Goal: Task Accomplishment & Management: Complete application form

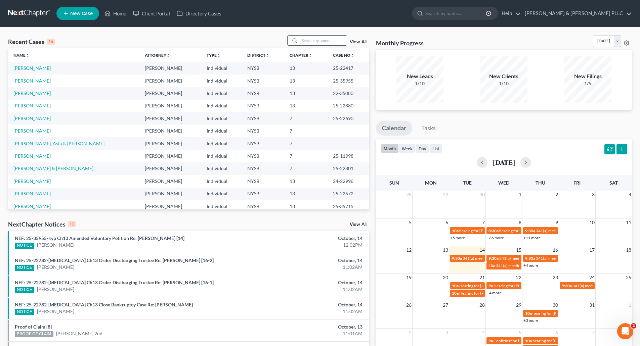
click at [303, 41] on input "search" at bounding box center [322, 41] width 47 height 10
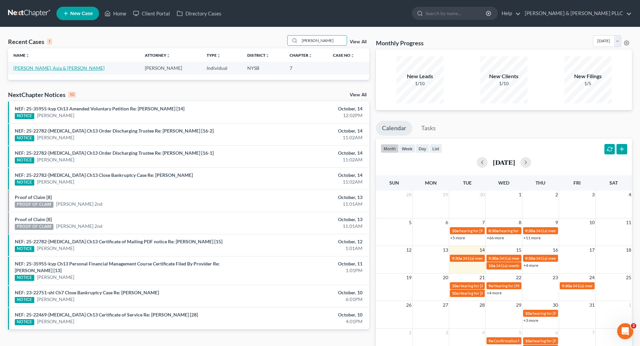
type input "[PERSON_NAME]"
click at [41, 67] on link "[PERSON_NAME], Asia & [PERSON_NAME]" at bounding box center [58, 68] width 91 height 6
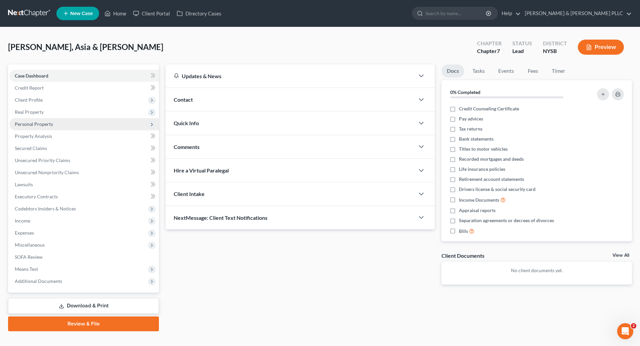
click at [34, 122] on span "Personal Property" at bounding box center [34, 124] width 38 height 6
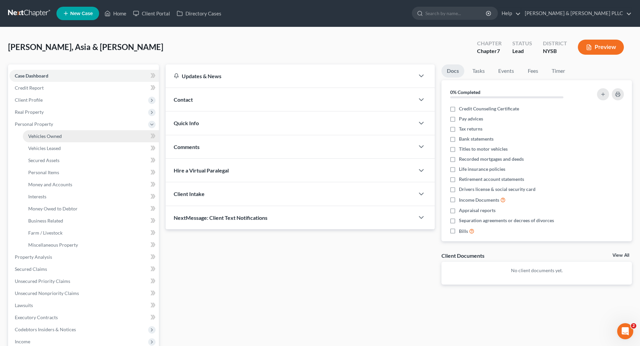
click at [45, 136] on span "Vehicles Owned" at bounding box center [45, 136] width 34 height 6
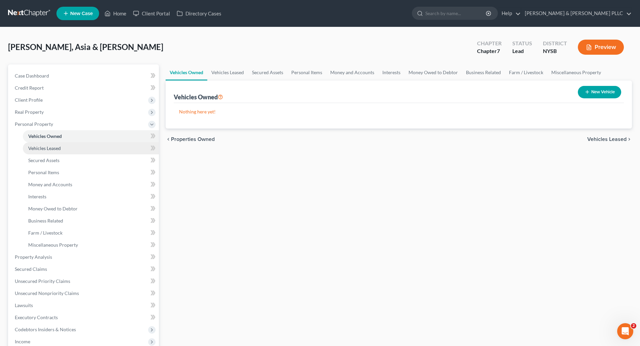
click at [49, 146] on span "Vehicles Leased" at bounding box center [44, 148] width 33 height 6
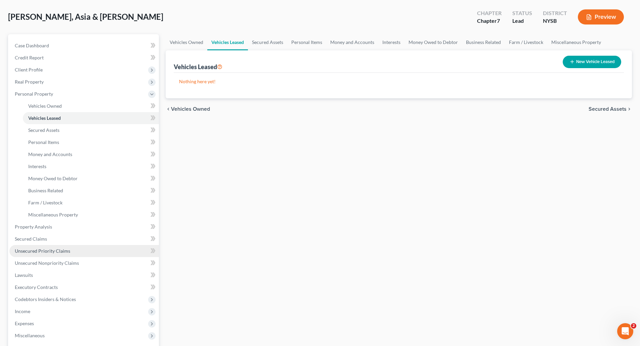
scroll to position [67, 0]
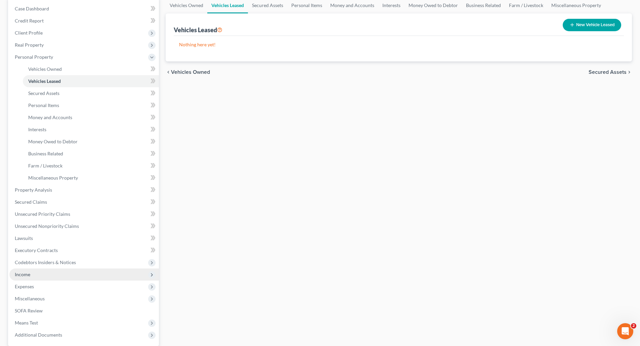
click at [25, 273] on span "Income" at bounding box center [22, 275] width 15 height 6
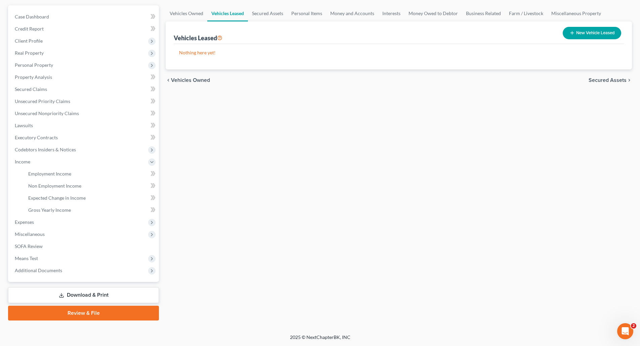
scroll to position [59, 0]
click at [46, 173] on span "Employment Income" at bounding box center [49, 174] width 43 height 6
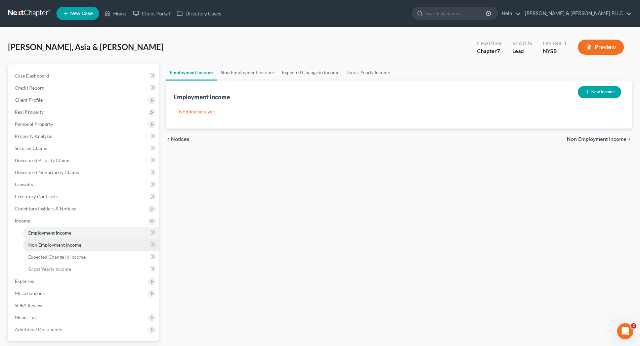
click at [48, 243] on span "Non Employment Income" at bounding box center [54, 245] width 53 height 6
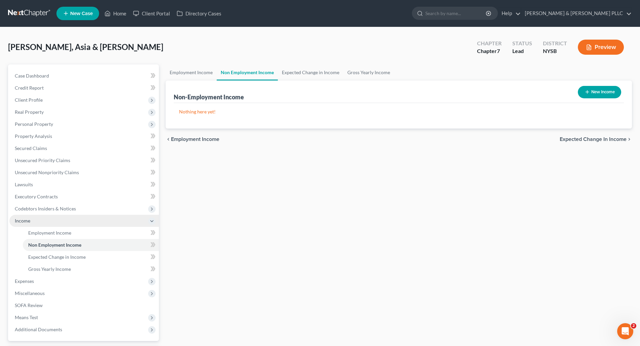
click at [26, 218] on span "Income" at bounding box center [22, 221] width 15 height 6
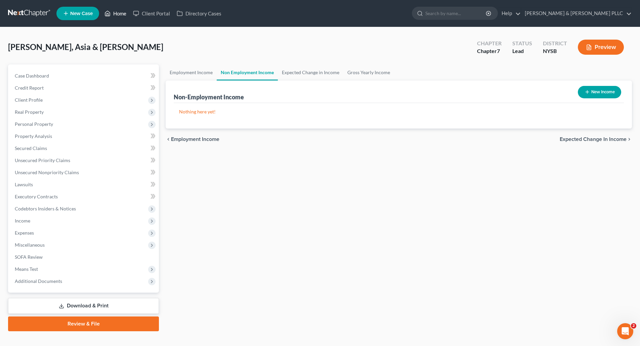
click at [120, 12] on link "Home" at bounding box center [115, 13] width 29 height 12
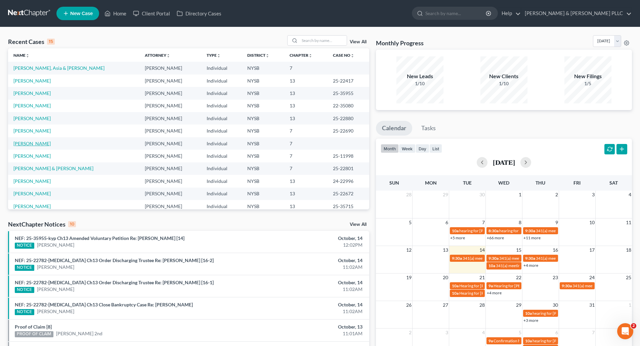
click at [35, 144] on link "[PERSON_NAME]" at bounding box center [31, 144] width 37 height 6
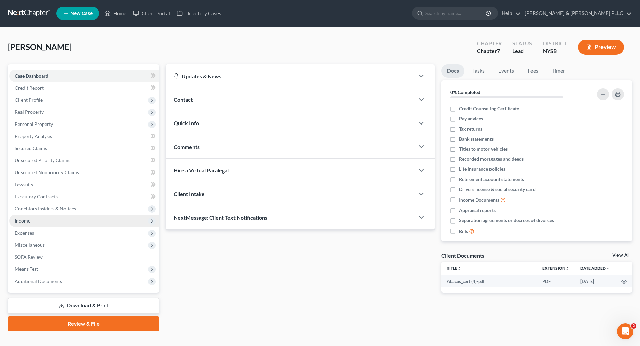
click at [26, 222] on span "Income" at bounding box center [22, 221] width 15 height 6
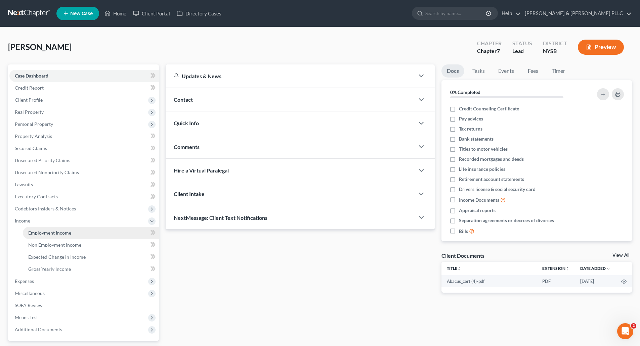
click at [51, 233] on span "Employment Income" at bounding box center [49, 233] width 43 height 6
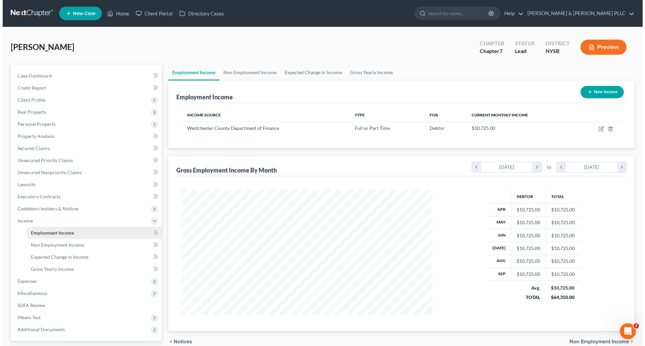
scroll to position [125, 264]
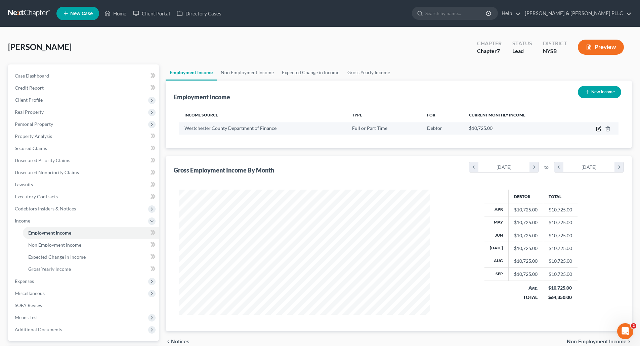
click at [598, 128] on icon "button" at bounding box center [598, 128] width 5 height 5
select select "0"
select select "35"
select select "0"
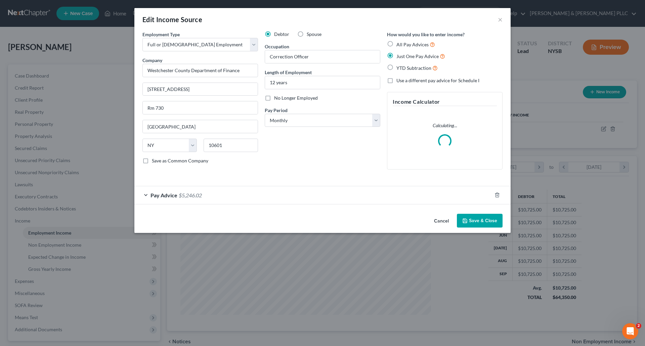
scroll to position [126, 266]
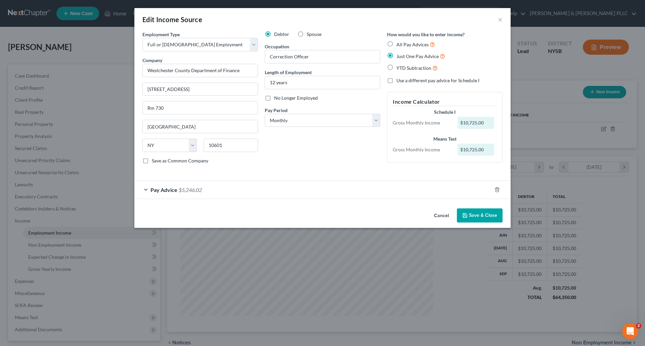
click at [215, 189] on div "Pay Advice $5,246.02" at bounding box center [312, 190] width 357 height 18
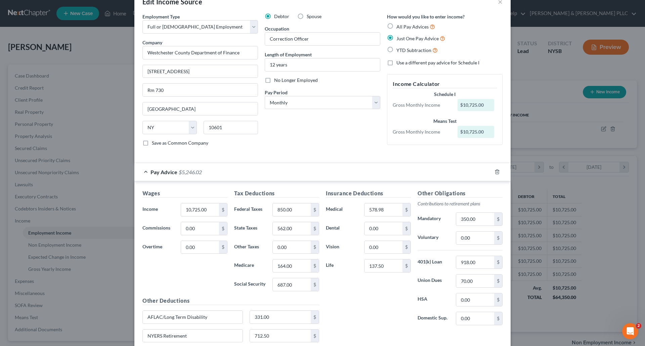
scroll to position [67, 0]
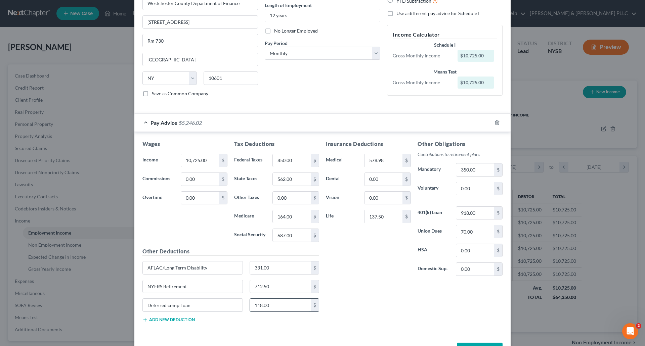
click at [274, 303] on input "118.00" at bounding box center [280, 305] width 61 height 13
type input "242.18"
type input "243.00"
type input "117.52"
type input "724.00"
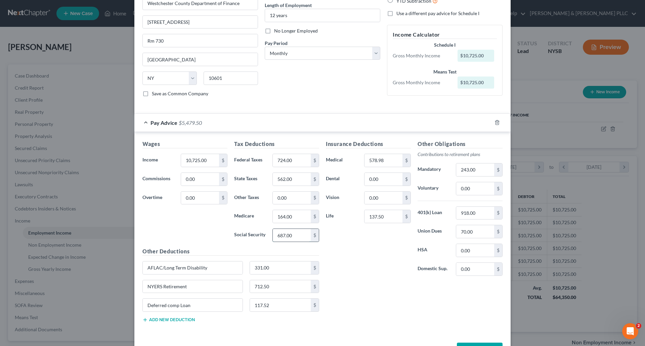
click at [275, 234] on input "687.00" at bounding box center [292, 235] width 38 height 13
type input "669.00"
type input "156.65"
drag, startPoint x: 251, startPoint y: 286, endPoint x: 255, endPoint y: 282, distance: 5.0
click at [252, 285] on input "712.50" at bounding box center [280, 286] width 61 height 13
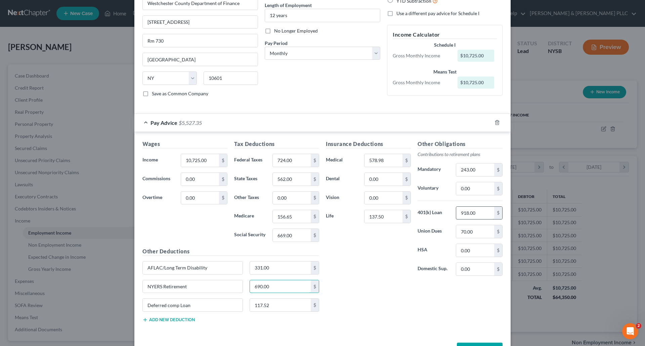
type input "690.00"
drag, startPoint x: 458, startPoint y: 213, endPoint x: 457, endPoint y: 209, distance: 4.4
click at [458, 212] on input "918.00" at bounding box center [475, 213] width 38 height 13
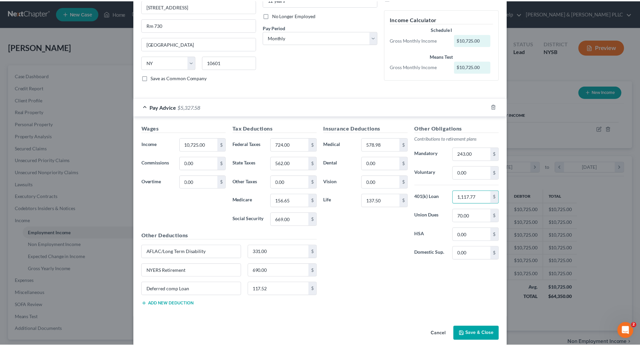
scroll to position [91, 0]
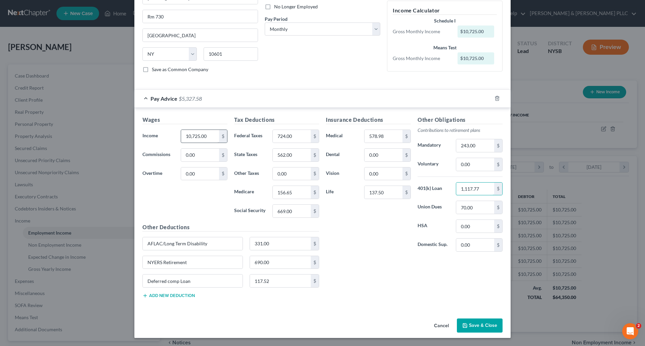
type input "1,117.77"
click at [186, 134] on input "10,725.00" at bounding box center [200, 136] width 38 height 13
type input "11,515.00"
type input "331.45"
type input "75.00"
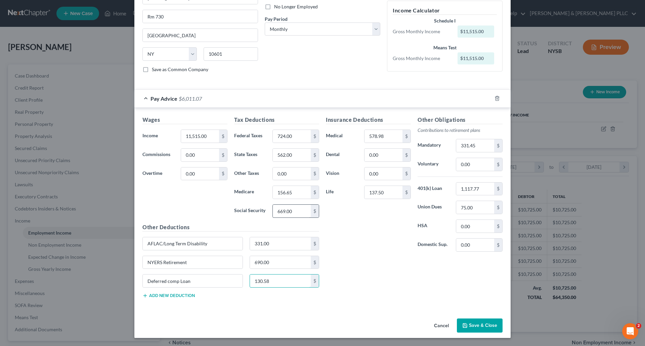
type input "130.58"
type input "670.00"
click at [177, 295] on button "Add new deduction" at bounding box center [168, 295] width 52 height 5
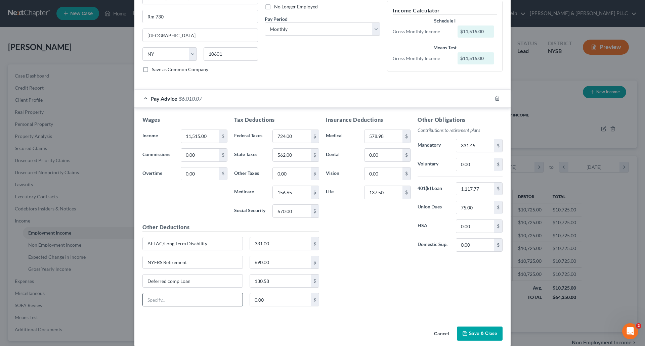
click at [153, 300] on input "text" at bounding box center [193, 299] width 100 height 13
type input "Flex Med Plan"
click at [251, 299] on input "0.00" at bounding box center [280, 299] width 61 height 13
type input "133.34"
type input "141.28"
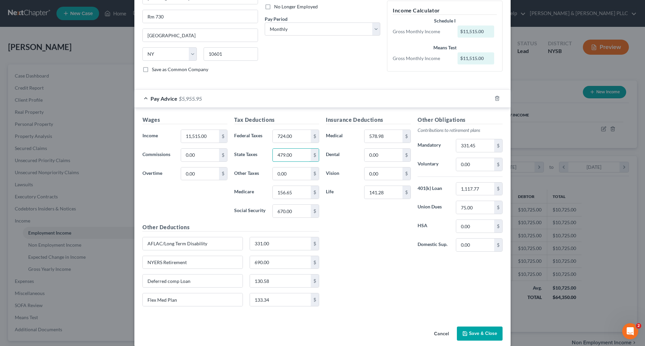
type input "479.00"
click at [477, 334] on button "Save & Close" at bounding box center [480, 334] width 46 height 14
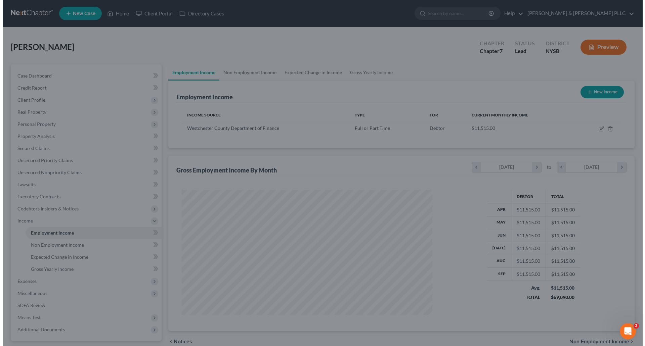
scroll to position [335574, 335435]
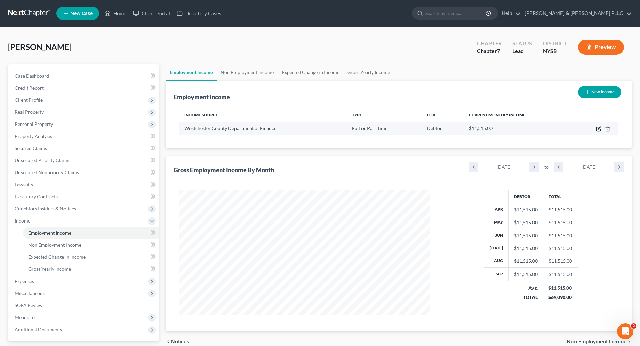
click at [599, 128] on icon "button" at bounding box center [598, 128] width 3 height 3
select select "0"
select select "35"
select select "0"
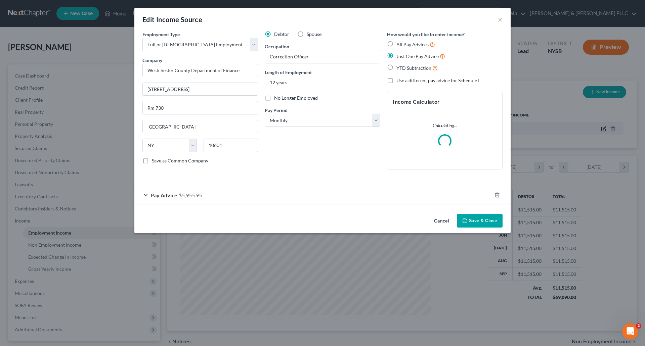
scroll to position [126, 266]
click at [216, 193] on div "Pay Advice $5,955.95" at bounding box center [312, 195] width 357 height 18
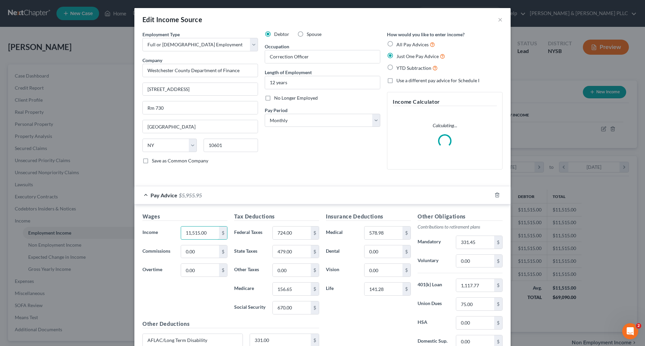
drag, startPoint x: 188, startPoint y: 231, endPoint x: 192, endPoint y: 226, distance: 7.1
click at [188, 230] on input "11,515.00" at bounding box center [200, 233] width 38 height 13
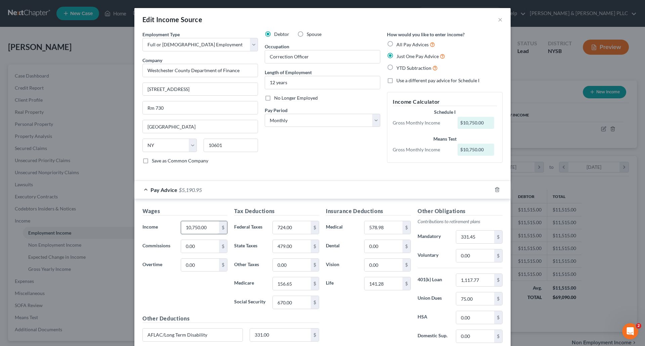
drag, startPoint x: 192, startPoint y: 228, endPoint x: 196, endPoint y: 223, distance: 5.7
click at [193, 227] on input "10,750.00" at bounding box center [200, 227] width 38 height 13
type input "10,250.00"
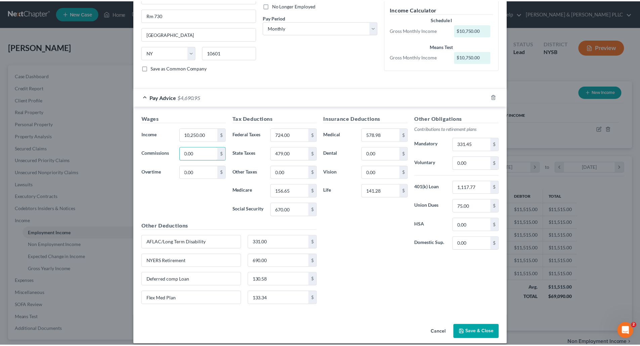
scroll to position [99, 0]
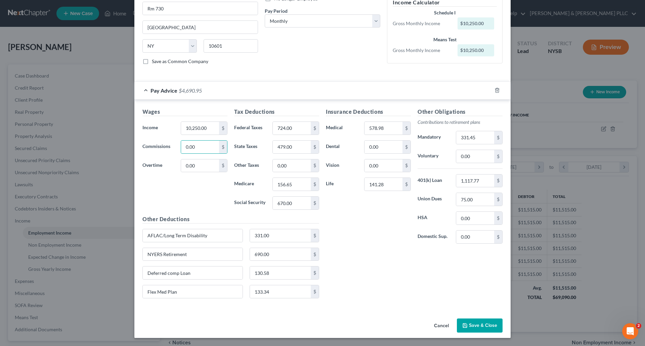
click at [474, 323] on button "Save & Close" at bounding box center [480, 326] width 46 height 14
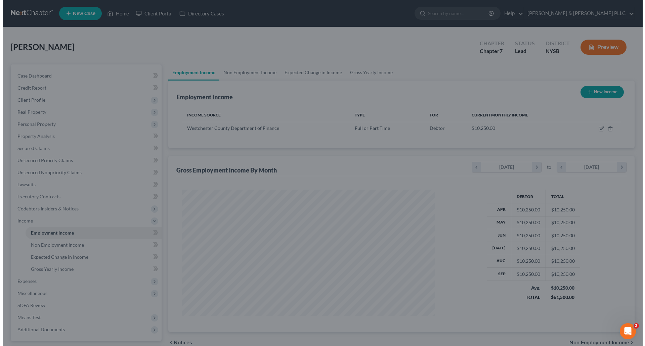
scroll to position [335574, 335435]
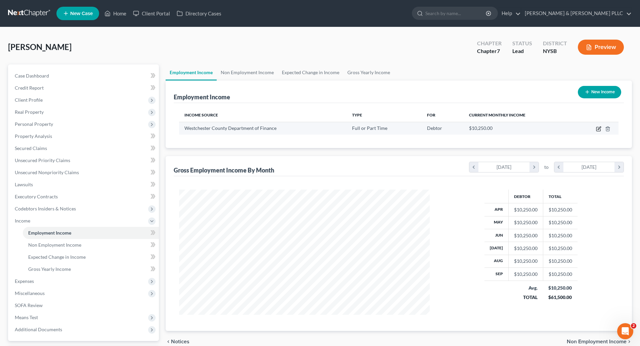
click at [598, 128] on icon "button" at bounding box center [598, 128] width 5 height 5
select select "0"
select select "35"
select select "0"
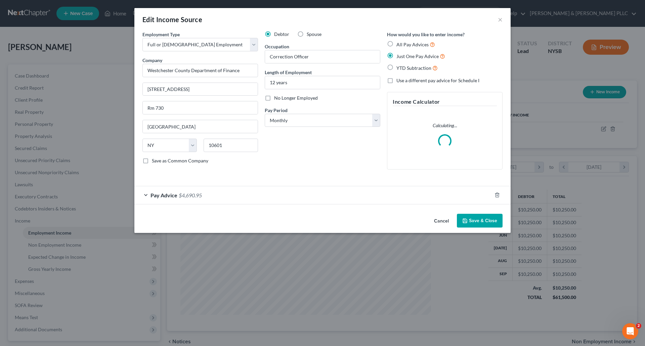
scroll to position [126, 266]
click at [224, 192] on div "Pay Advice $4,690.95" at bounding box center [312, 195] width 357 height 18
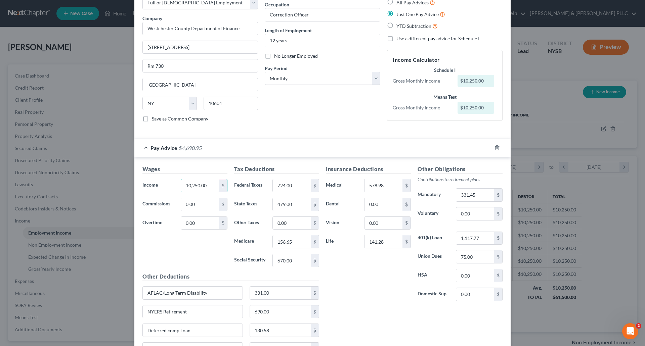
scroll to position [67, 0]
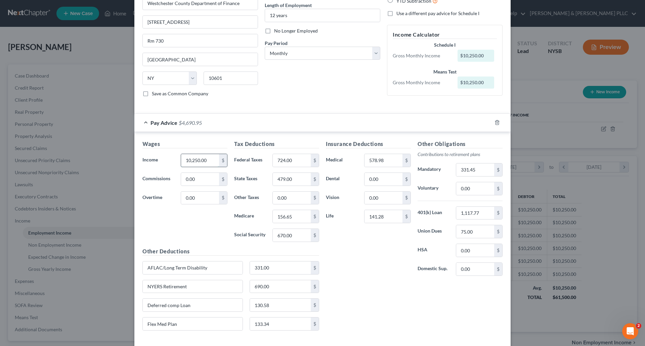
drag, startPoint x: 190, startPoint y: 158, endPoint x: 194, endPoint y: 155, distance: 5.5
click at [190, 158] on input "10,250.00" at bounding box center [200, 160] width 38 height 13
click at [193, 159] on input "10,250.00" at bounding box center [200, 160] width 38 height 13
drag, startPoint x: 189, startPoint y: 158, endPoint x: 192, endPoint y: 155, distance: 4.0
click at [190, 157] on input "1,050.00" at bounding box center [200, 160] width 38 height 13
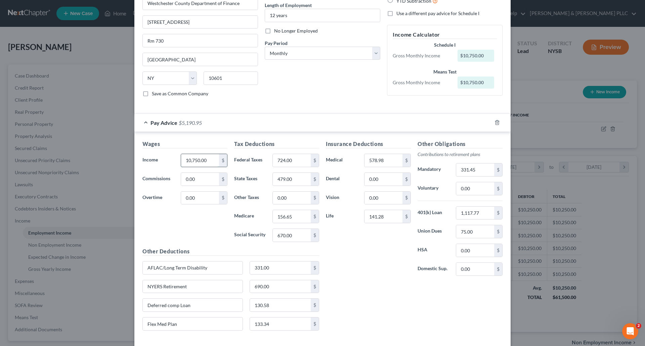
drag, startPoint x: 190, startPoint y: 158, endPoint x: 192, endPoint y: 154, distance: 4.5
click at [190, 158] on input "10,750.00" at bounding box center [200, 160] width 38 height 13
drag, startPoint x: 187, startPoint y: 158, endPoint x: 192, endPoint y: 152, distance: 7.9
click at [191, 154] on input "1,097.00" at bounding box center [200, 160] width 38 height 13
type input "10,975.00"
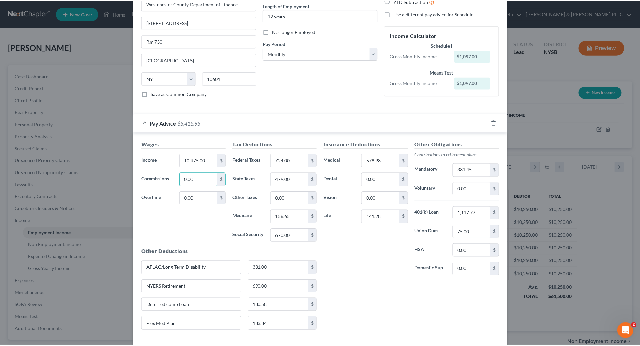
scroll to position [99, 0]
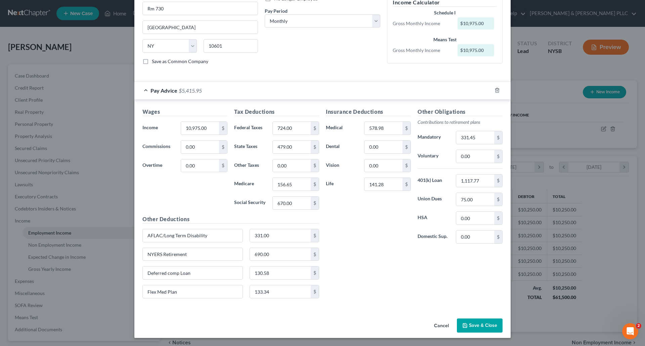
click at [490, 325] on button "Save & Close" at bounding box center [480, 326] width 46 height 14
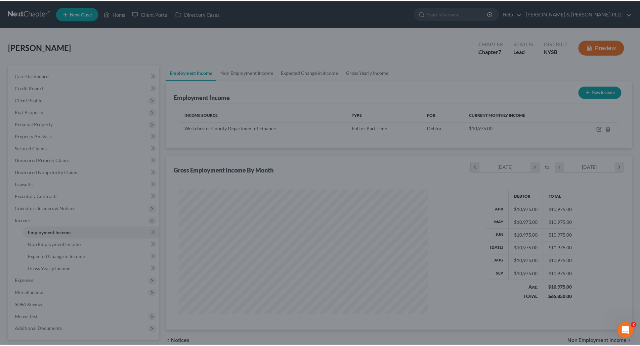
scroll to position [335574, 335435]
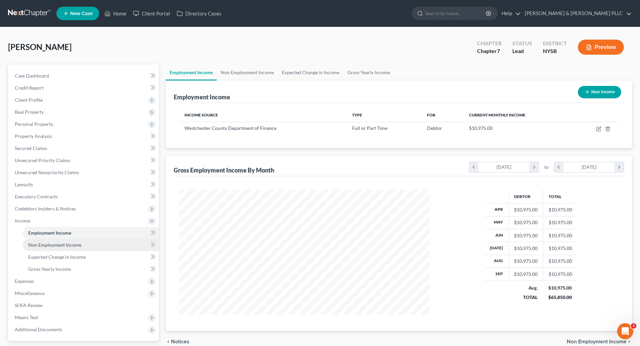
click at [63, 243] on span "Non Employment Income" at bounding box center [54, 245] width 53 height 6
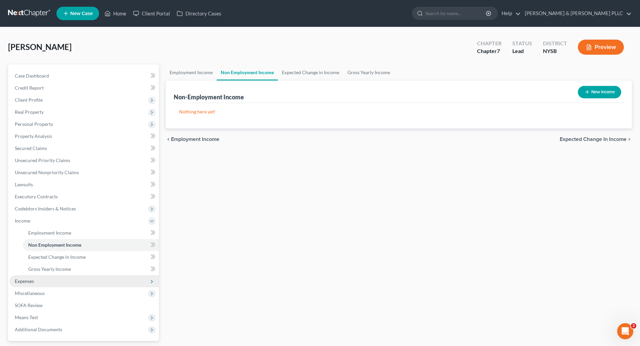
click at [31, 283] on span "Expenses" at bounding box center [24, 281] width 19 height 6
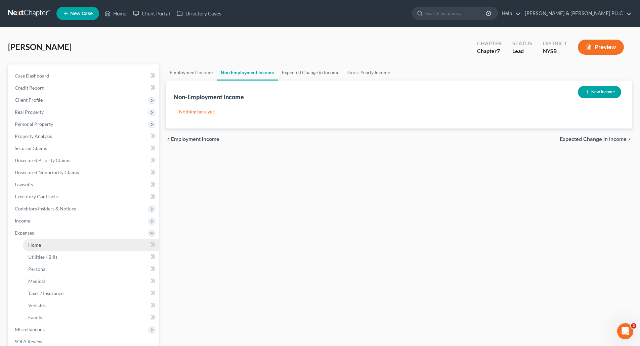
click at [37, 244] on span "Home" at bounding box center [34, 245] width 13 height 6
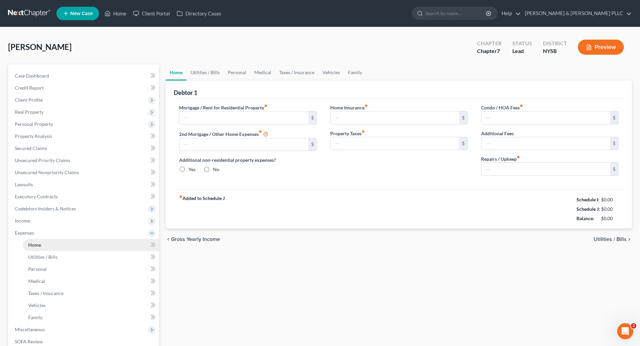
type input "2,600.00"
type input "0.00"
radio input "true"
type input "16.00"
type input "0.00"
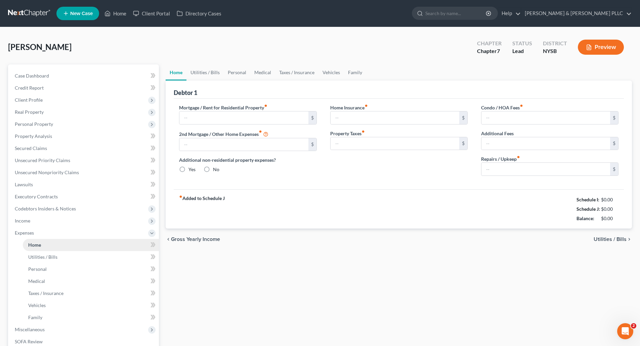
type input "225.00"
type input "0.00"
click at [607, 238] on span "Utilities / Bills" at bounding box center [609, 239] width 33 height 5
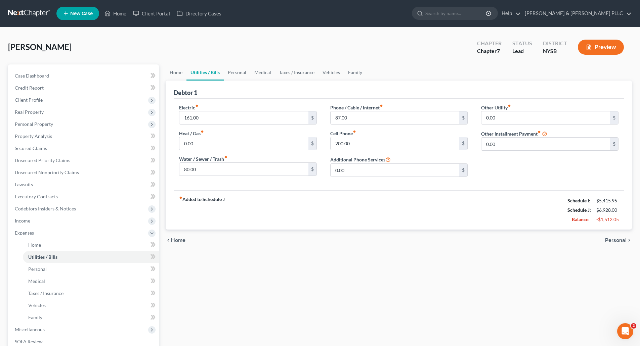
click at [607, 238] on span "Personal" at bounding box center [615, 240] width 21 height 5
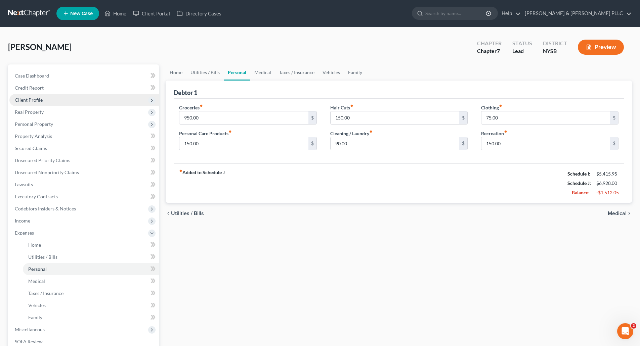
click at [29, 99] on span "Client Profile" at bounding box center [29, 100] width 28 height 6
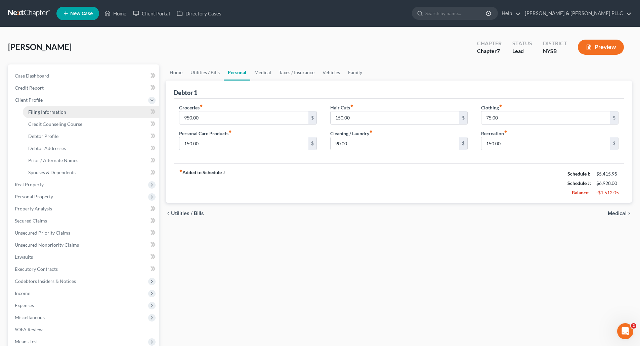
click at [49, 111] on span "Filing Information" at bounding box center [47, 112] width 38 height 6
select select "1"
select select "0"
select select "55"
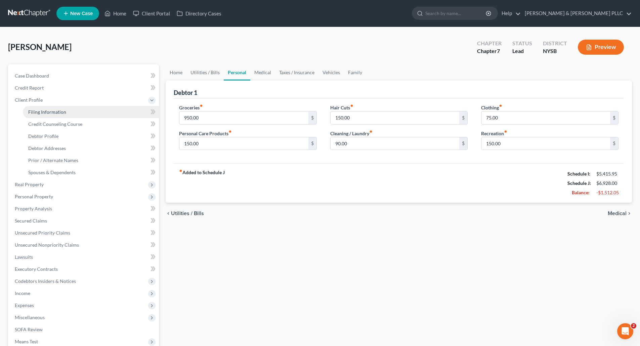
select select "35"
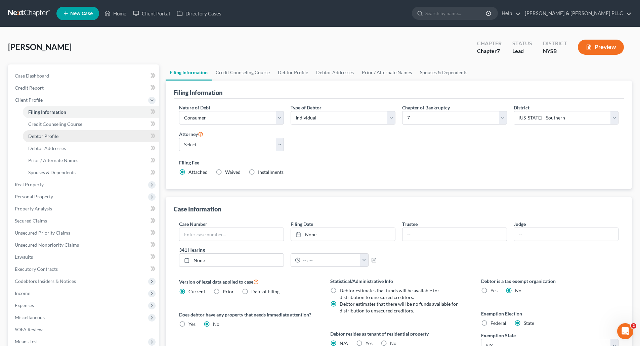
click at [43, 135] on span "Debtor Profile" at bounding box center [43, 136] width 30 height 6
select select "0"
select select "2"
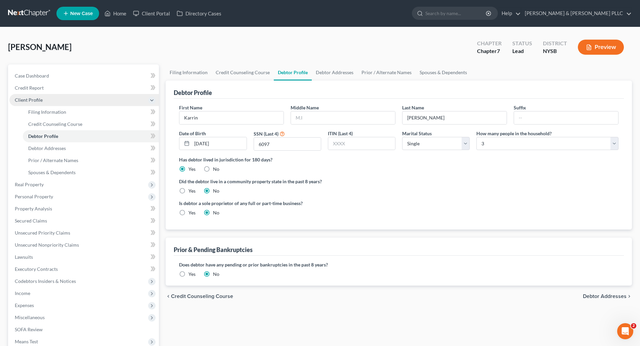
click at [29, 98] on span "Client Profile" at bounding box center [29, 100] width 28 height 6
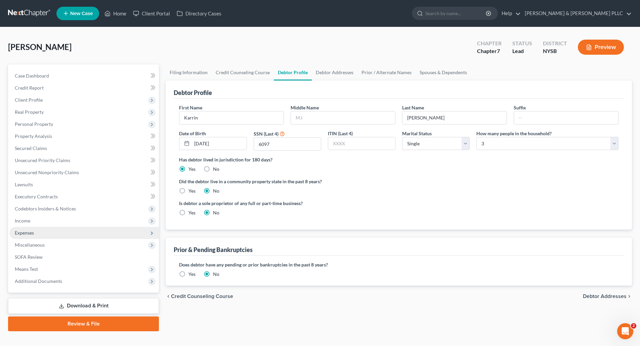
click at [23, 231] on span "Expenses" at bounding box center [24, 233] width 19 height 6
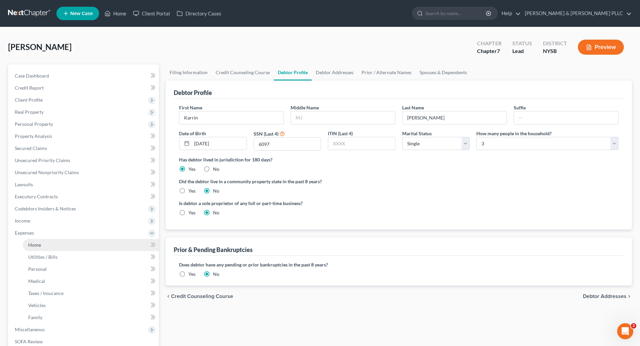
click at [37, 245] on span "Home" at bounding box center [34, 245] width 13 height 6
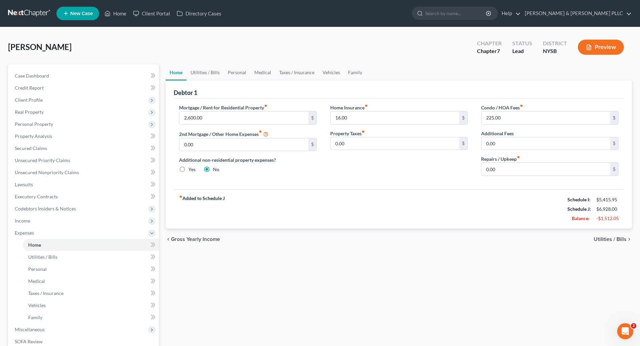
click at [605, 238] on span "Utilities / Bills" at bounding box center [609, 239] width 33 height 5
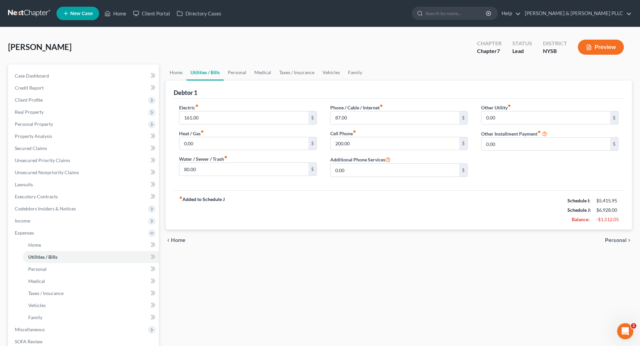
click at [605, 238] on div "chevron_left Home Personal chevron_right" at bounding box center [398, 240] width 466 height 21
click at [613, 238] on span "Personal" at bounding box center [615, 240] width 21 height 5
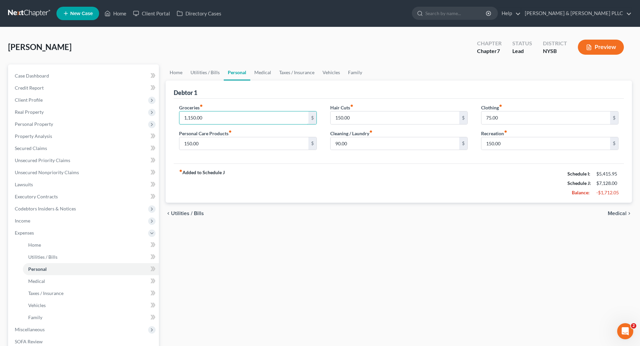
type input "1,150.00"
click at [617, 211] on span "Medical" at bounding box center [616, 213] width 19 height 5
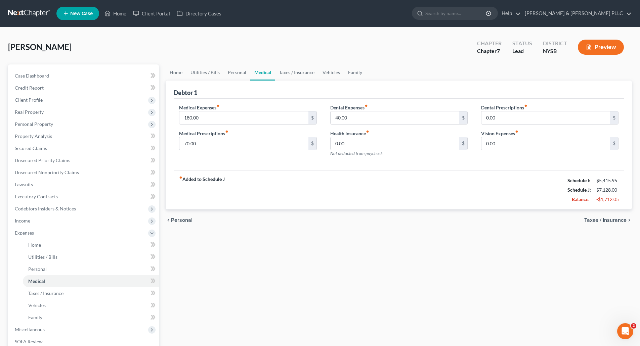
click at [617, 211] on div "chevron_left Personal Taxes / Insurance chevron_right" at bounding box center [398, 219] width 466 height 21
click at [609, 218] on span "Taxes / Insurance" at bounding box center [605, 220] width 42 height 5
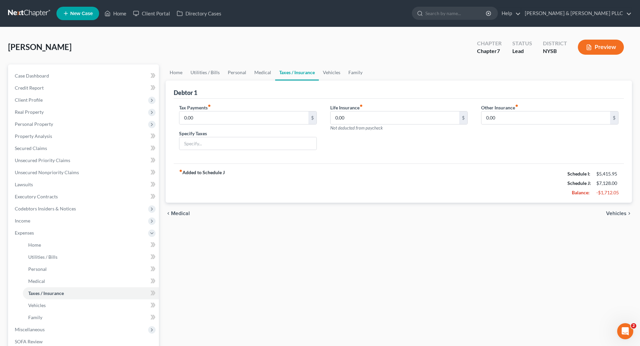
click at [613, 213] on span "Vehicles" at bounding box center [616, 213] width 20 height 5
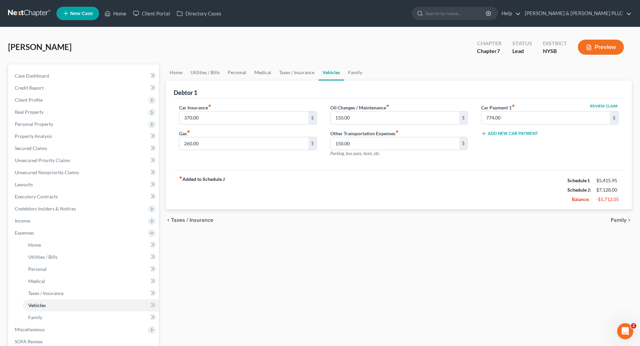
click at [617, 217] on div "chevron_left Taxes / Insurance Family chevron_right" at bounding box center [398, 219] width 466 height 21
click at [617, 218] on span "Family" at bounding box center [618, 220] width 16 height 5
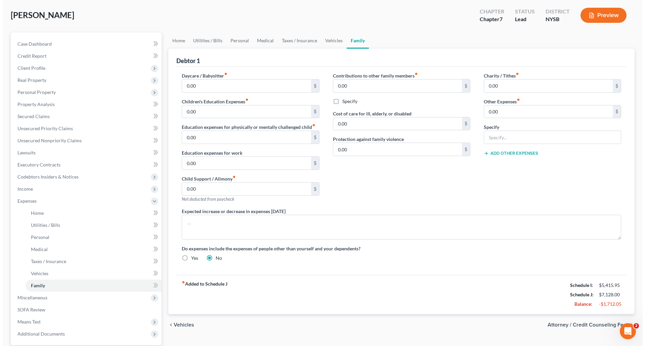
scroll to position [95, 0]
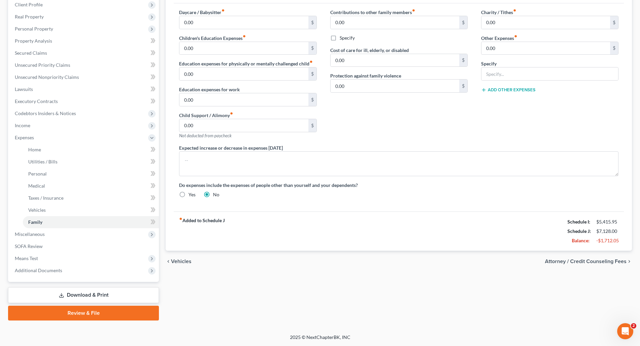
click at [597, 261] on span "Attorney / Credit Counseling Fees" at bounding box center [586, 261] width 82 height 5
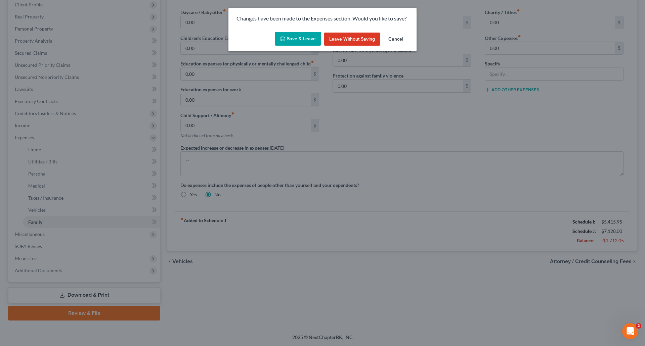
click at [296, 36] on button "Save & Leave" at bounding box center [298, 39] width 46 height 14
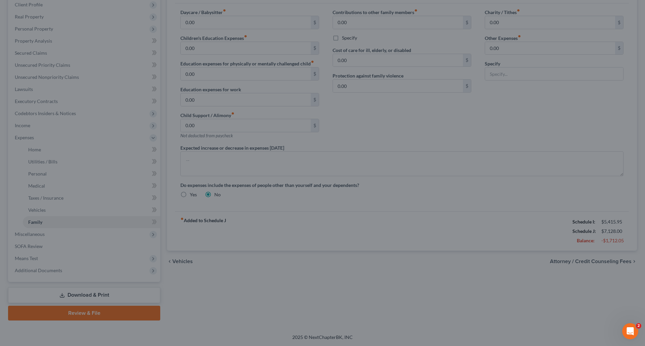
select select "4"
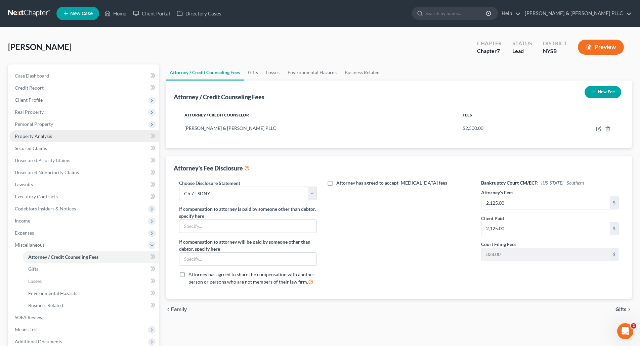
click at [35, 136] on span "Property Analysis" at bounding box center [33, 136] width 37 height 6
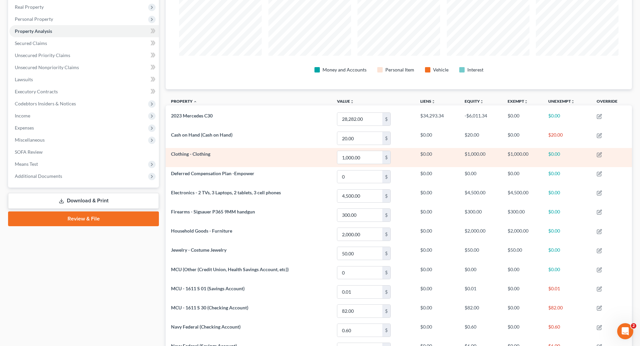
scroll to position [102, 0]
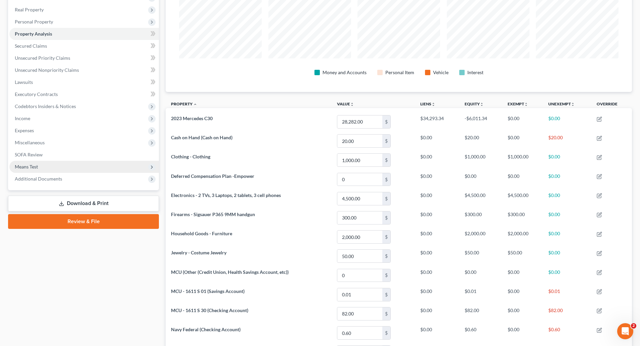
click at [24, 165] on span "Means Test" at bounding box center [26, 167] width 23 height 6
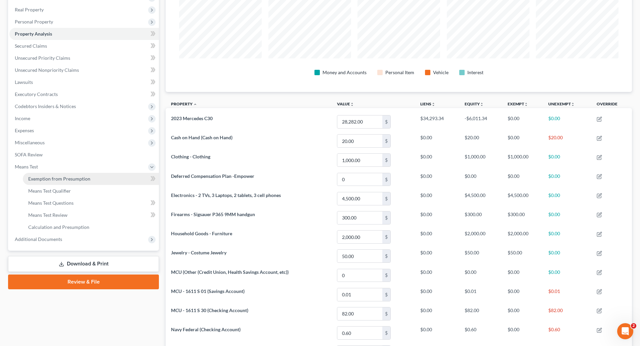
click at [44, 177] on span "Exemption from Presumption" at bounding box center [59, 179] width 62 height 6
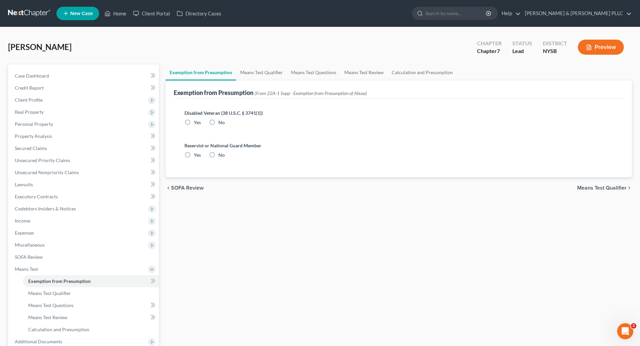
radio input "true"
click at [598, 186] on span "Means Test Qualifier" at bounding box center [601, 187] width 49 height 5
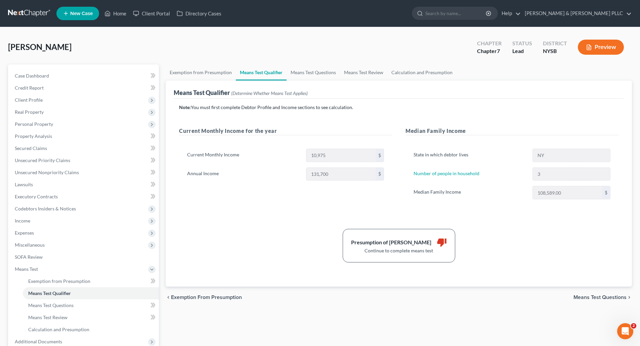
click at [604, 296] on span "Means Test Questions" at bounding box center [599, 297] width 53 height 5
select select "3"
select select "0"
select select "1"
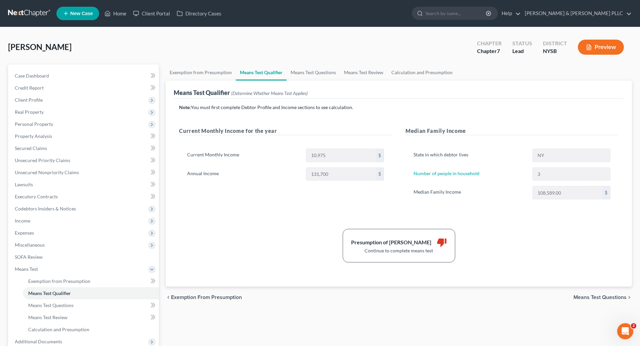
select select "60"
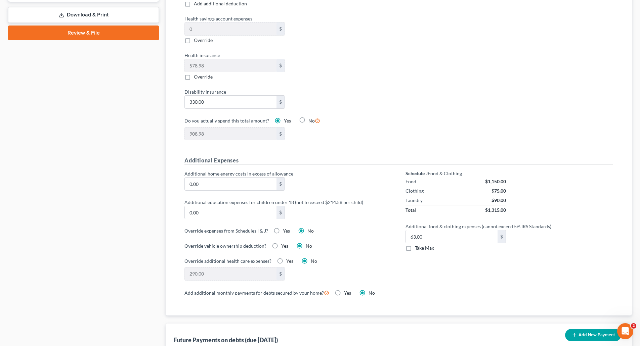
scroll to position [369, 0]
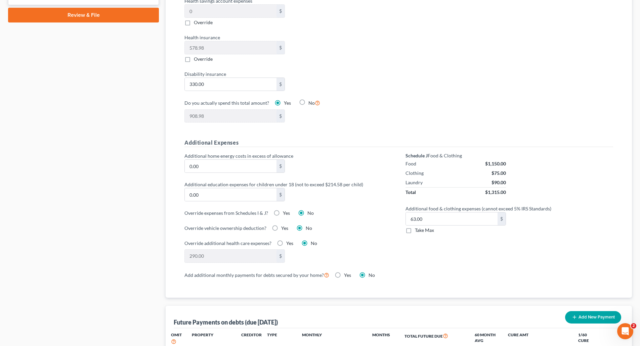
click at [415, 227] on label "Take Max" at bounding box center [424, 230] width 19 height 7
click at [417, 227] on input "Take Max" at bounding box center [419, 229] width 4 height 4
checkbox input "true"
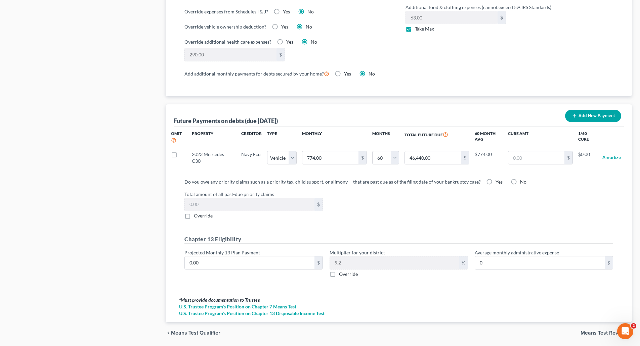
scroll to position [587, 0]
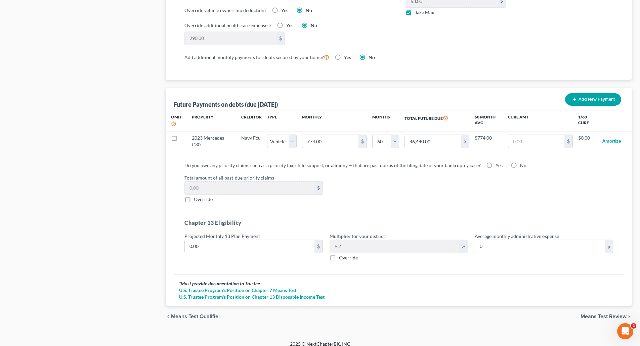
click at [589, 314] on span "Means Test Review" at bounding box center [603, 316] width 46 height 5
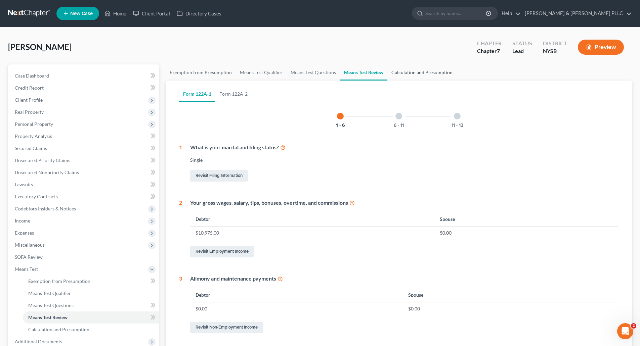
click at [409, 74] on link "Calculation and Presumption" at bounding box center [421, 72] width 69 height 16
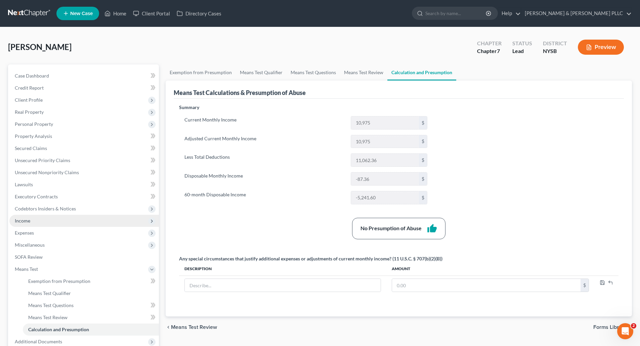
click at [29, 219] on span "Income" at bounding box center [22, 221] width 15 height 6
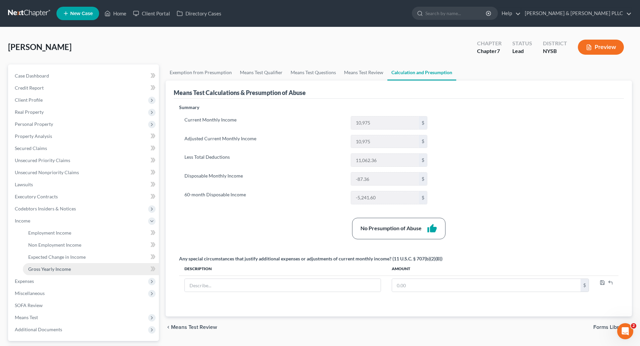
click at [59, 269] on span "Gross Yearly Income" at bounding box center [49, 269] width 43 height 6
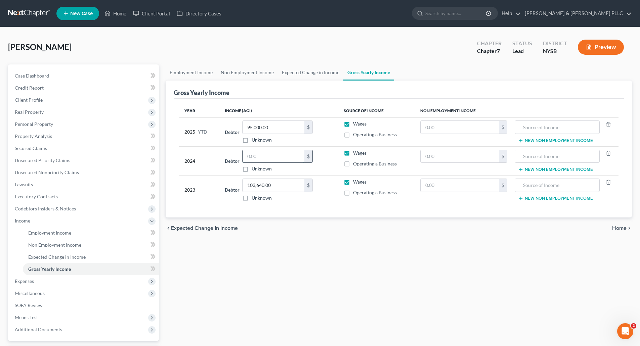
click at [253, 157] on input "text" at bounding box center [273, 156] width 62 height 13
type input "103,639.00"
click at [250, 155] on input "text" at bounding box center [273, 156] width 62 height 13
click at [252, 156] on input "text" at bounding box center [273, 156] width 62 height 13
type input "126,116.00"
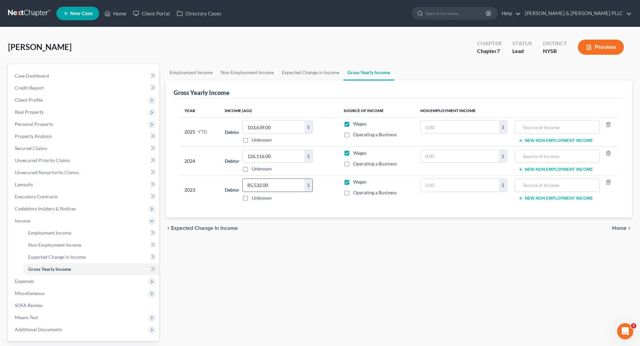
type input "85,532.00"
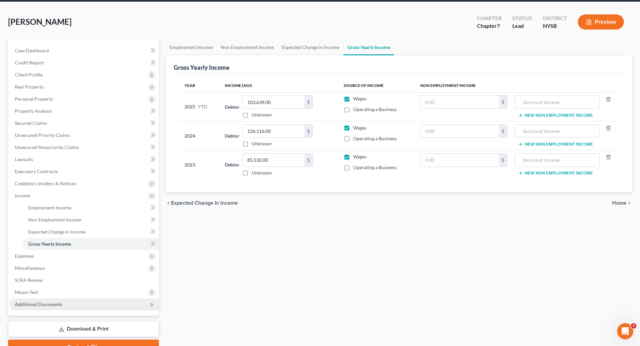
scroll to position [59, 0]
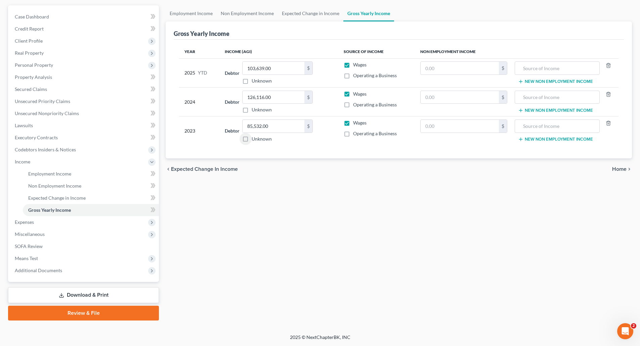
click at [102, 295] on link "Download & Print" at bounding box center [83, 295] width 151 height 16
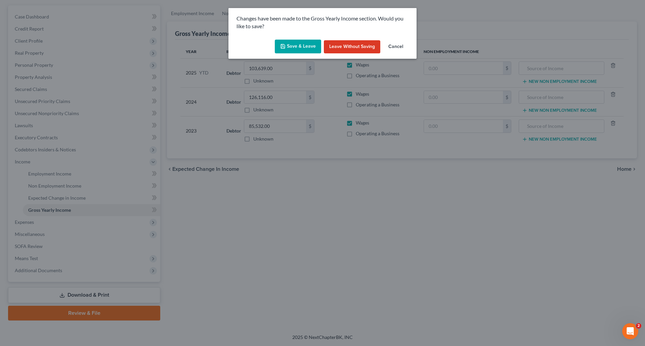
click at [306, 48] on button "Save & Leave" at bounding box center [298, 47] width 46 height 14
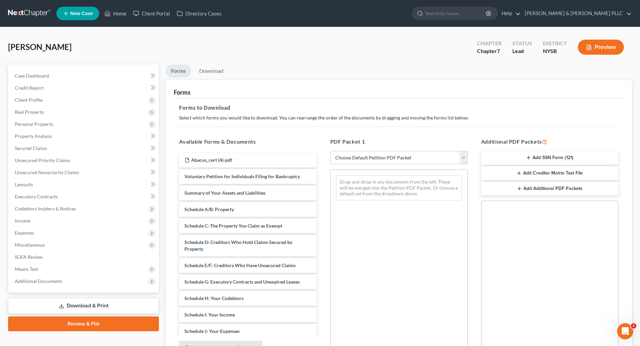
click at [463, 157] on select "Choose Default Petition PDF Packet Complete Bankruptcy Petition (all forms and …" at bounding box center [398, 157] width 137 height 13
select select "0"
click at [330, 151] on select "Choose Default Petition PDF Packet Complete Bankruptcy Petition (all forms and …" at bounding box center [398, 157] width 137 height 13
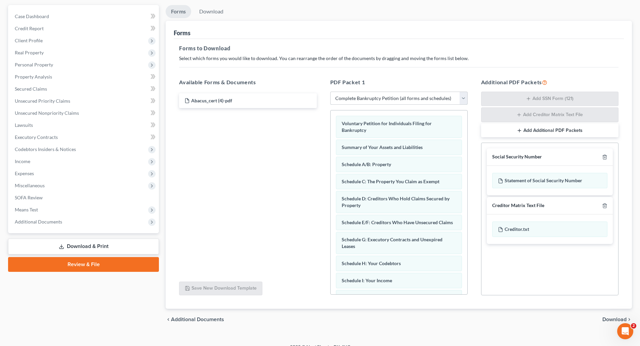
scroll to position [69, 0]
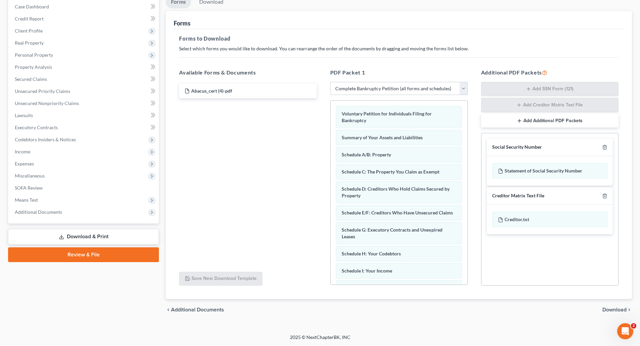
click at [610, 309] on span "Download" at bounding box center [614, 309] width 24 height 5
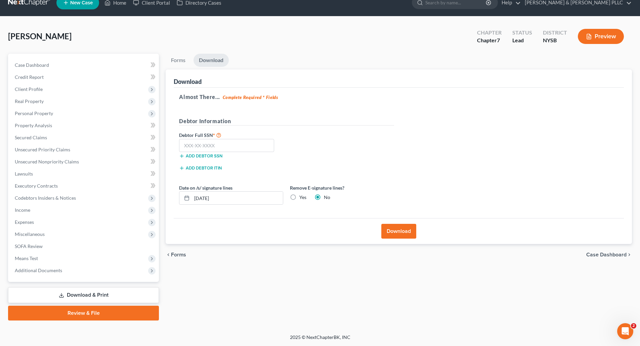
scroll to position [11, 0]
click at [185, 144] on input "text" at bounding box center [226, 145] width 95 height 13
type input "101-68-6097"
click at [402, 233] on button "Download" at bounding box center [398, 231] width 35 height 15
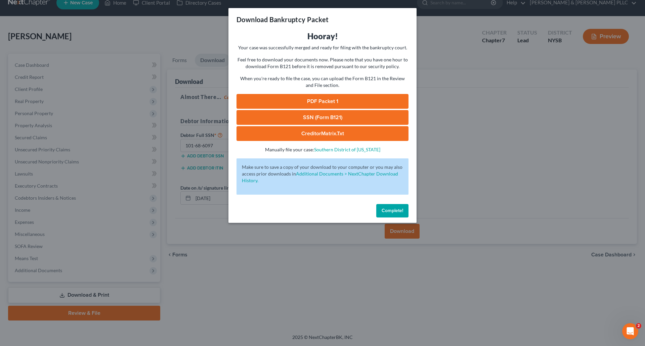
click at [394, 208] on span "Complete!" at bounding box center [391, 211] width 21 height 6
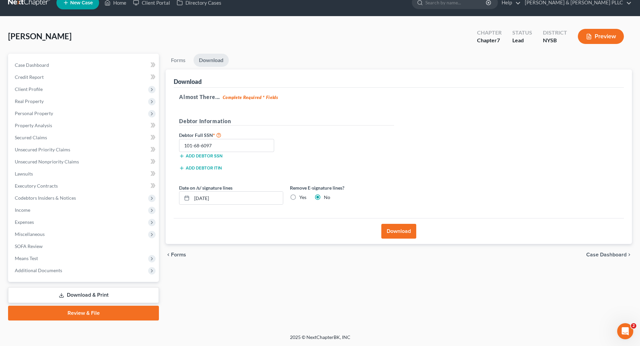
click at [77, 293] on link "Download & Print" at bounding box center [83, 295] width 151 height 16
click at [43, 269] on span "Additional Documents" at bounding box center [38, 271] width 47 height 6
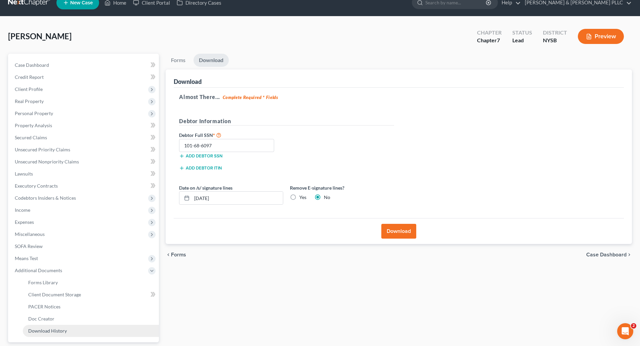
click at [51, 332] on span "Download History" at bounding box center [47, 331] width 39 height 6
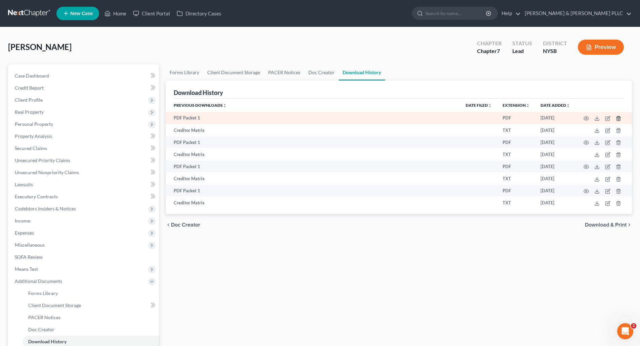
click at [618, 119] on line "button" at bounding box center [618, 118] width 0 height 1
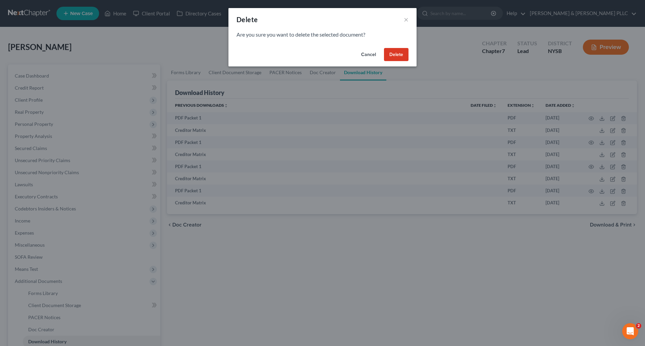
click at [398, 53] on button "Delete" at bounding box center [396, 54] width 25 height 13
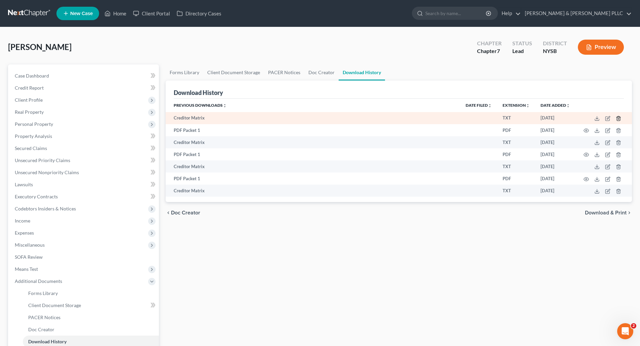
click at [618, 117] on icon "button" at bounding box center [617, 118] width 5 height 5
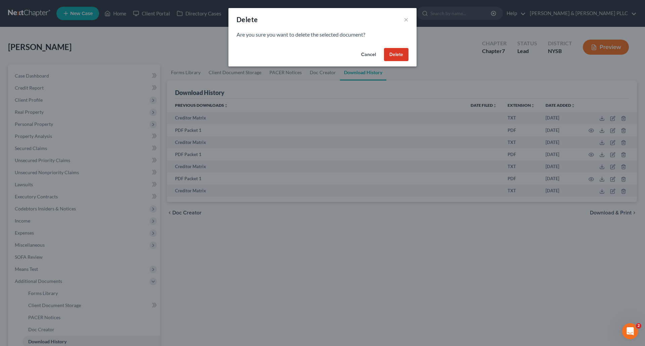
drag, startPoint x: 398, startPoint y: 55, endPoint x: 453, endPoint y: 68, distance: 56.1
click at [400, 55] on button "Delete" at bounding box center [396, 54] width 25 height 13
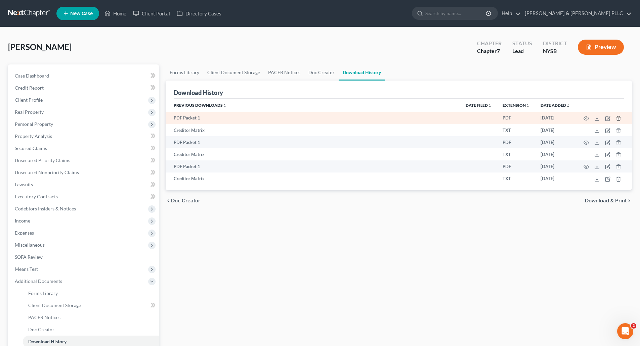
click at [619, 117] on icon "button" at bounding box center [617, 118] width 5 height 5
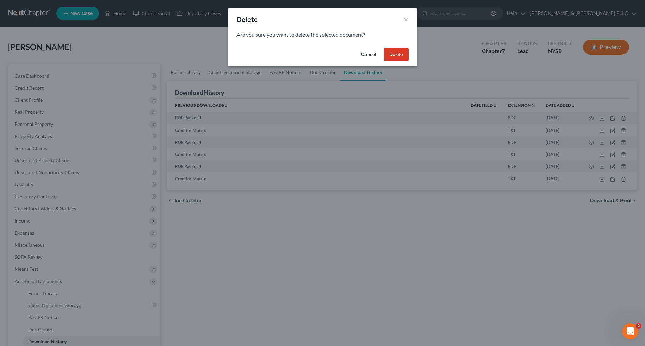
click at [403, 55] on button "Delete" at bounding box center [396, 54] width 25 height 13
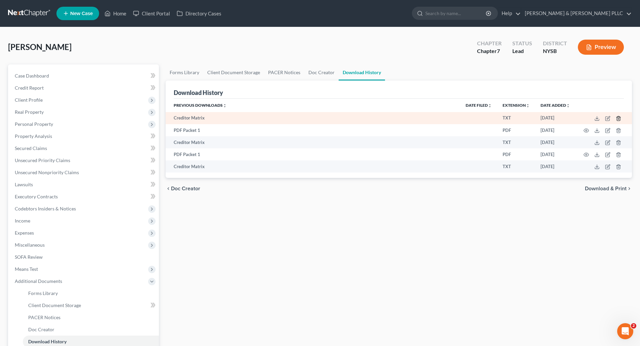
click at [619, 118] on icon "button" at bounding box center [617, 118] width 3 height 4
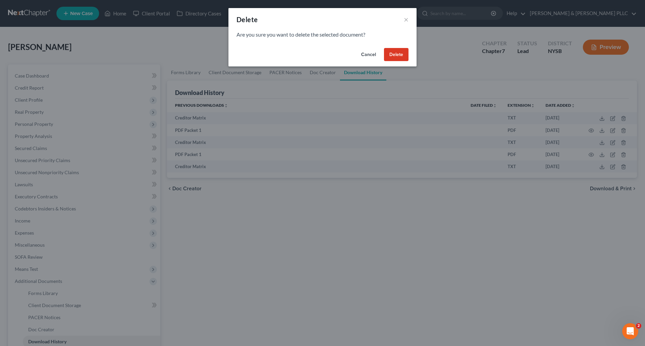
drag, startPoint x: 399, startPoint y: 53, endPoint x: 549, endPoint y: 90, distance: 154.2
click at [408, 55] on button "Delete" at bounding box center [396, 54] width 25 height 13
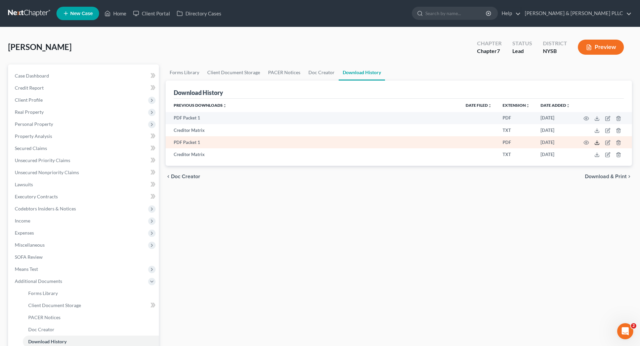
click at [597, 142] on line at bounding box center [597, 142] width 0 height 3
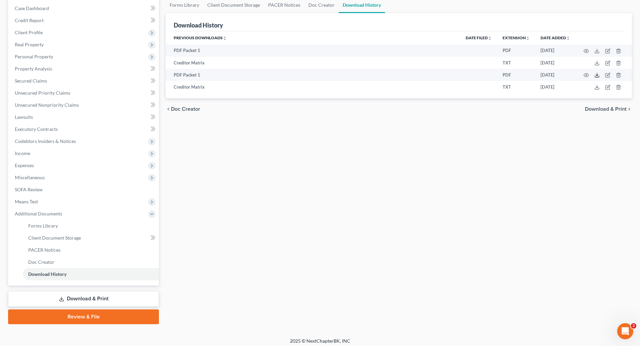
scroll to position [71, 0]
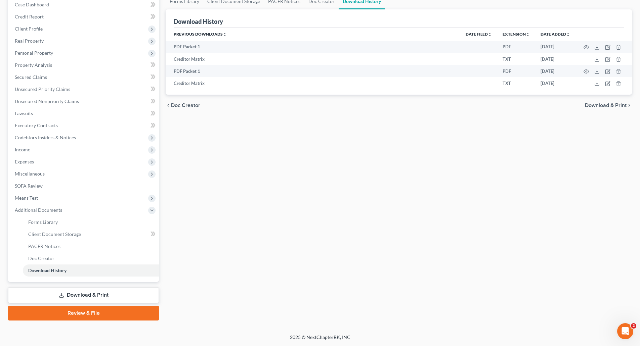
click at [81, 296] on link "Download & Print" at bounding box center [83, 295] width 151 height 16
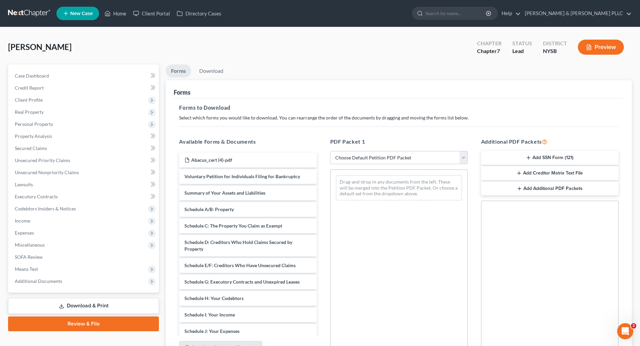
click at [464, 157] on select "Choose Default Petition PDF Packet Complete Bankruptcy Petition (all forms and …" at bounding box center [398, 157] width 137 height 13
select select "3"
click at [330, 151] on select "Choose Default Petition PDF Packet Complete Bankruptcy Petition (all forms and …" at bounding box center [398, 157] width 137 height 13
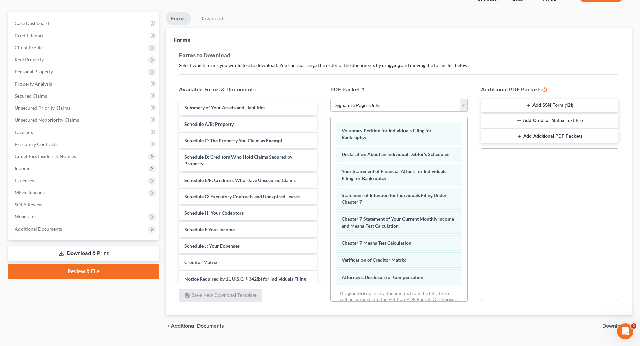
scroll to position [68, 0]
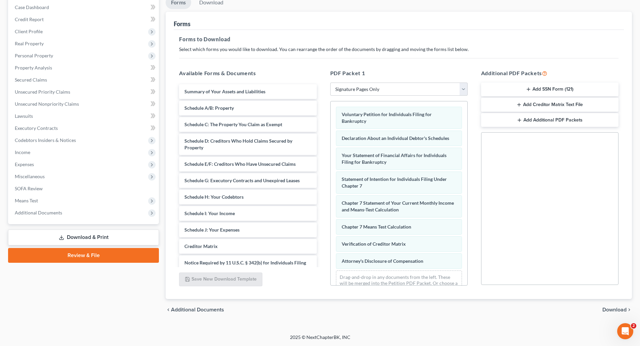
click at [610, 308] on span "Download" at bounding box center [614, 309] width 24 height 5
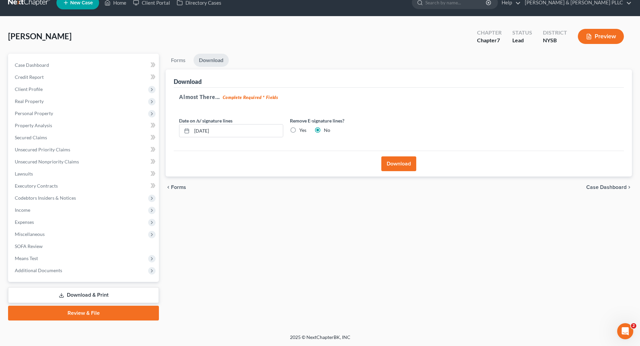
scroll to position [11, 0]
click at [397, 163] on button "Download" at bounding box center [398, 163] width 35 height 15
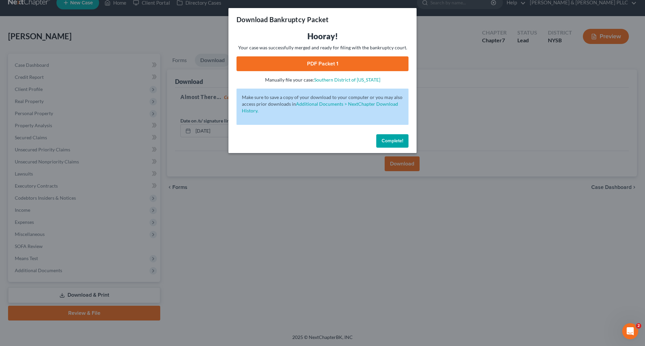
click at [398, 141] on span "Complete!" at bounding box center [391, 141] width 21 height 6
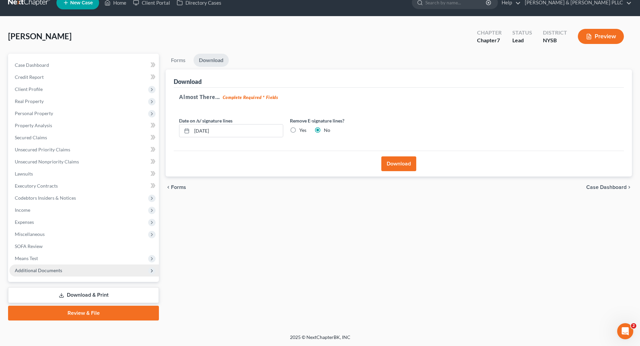
click at [51, 269] on span "Additional Documents" at bounding box center [38, 271] width 47 height 6
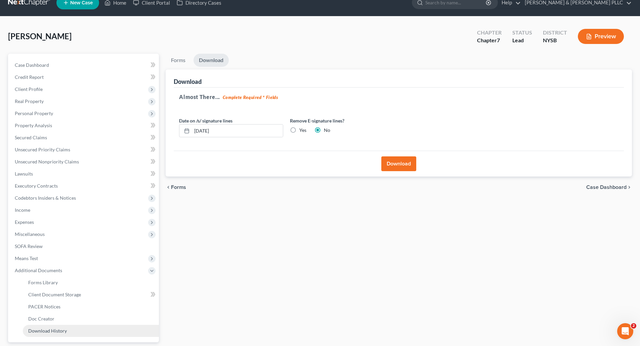
click at [53, 329] on span "Download History" at bounding box center [47, 331] width 39 height 6
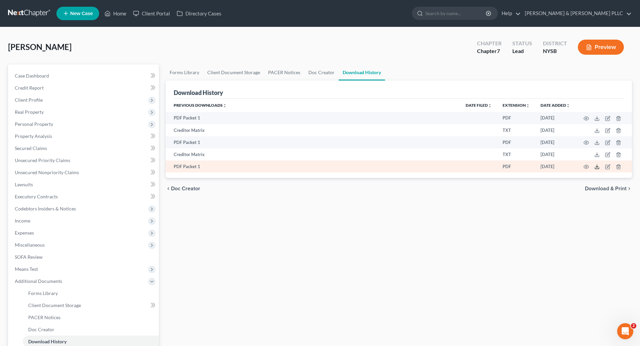
click at [595, 166] on icon at bounding box center [596, 166] width 5 height 5
